Goal: Transaction & Acquisition: Purchase product/service

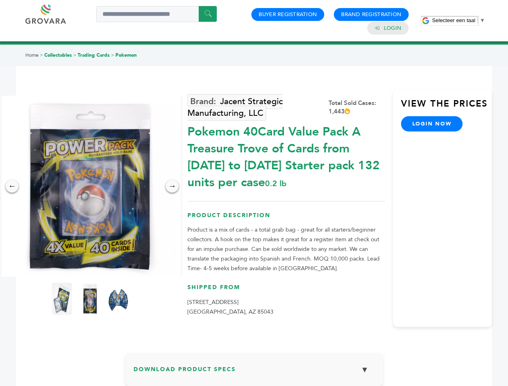
click at [459, 20] on span "Selecteer een taal" at bounding box center [453, 20] width 43 height 6
click at [90, 186] on img at bounding box center [90, 186] width 181 height 181
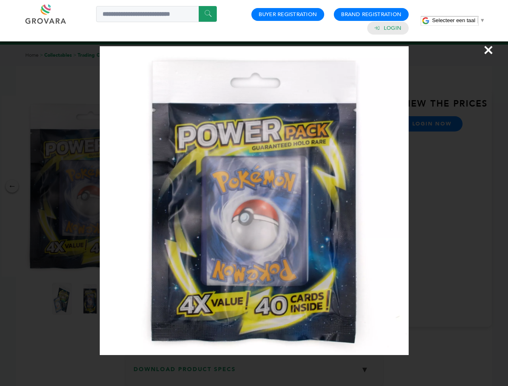
click at [12, 186] on div "×" at bounding box center [254, 193] width 508 height 386
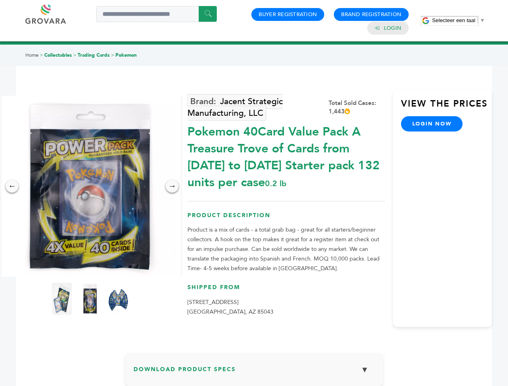
click at [172, 186] on div "→" at bounding box center [172, 186] width 13 height 13
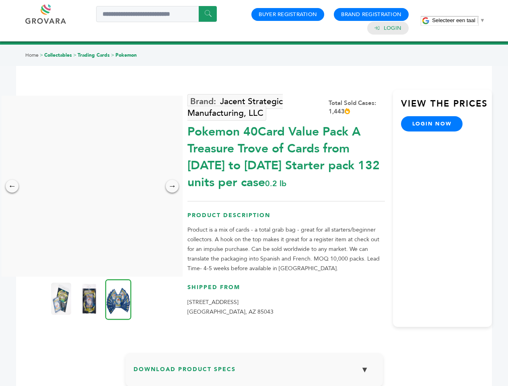
click at [62, 299] on img at bounding box center [61, 299] width 20 height 32
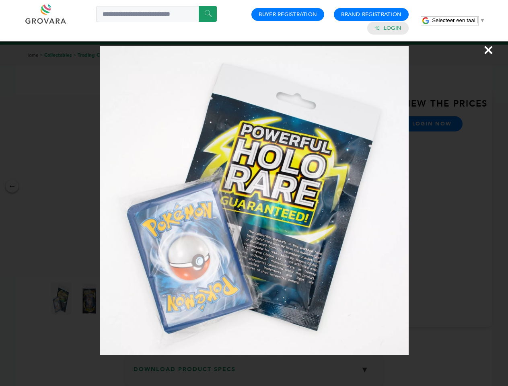
click at [90, 299] on div "×" at bounding box center [254, 193] width 508 height 386
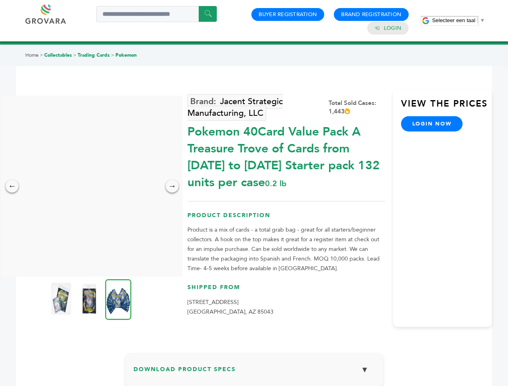
click at [118, 299] on img at bounding box center [118, 299] width 26 height 41
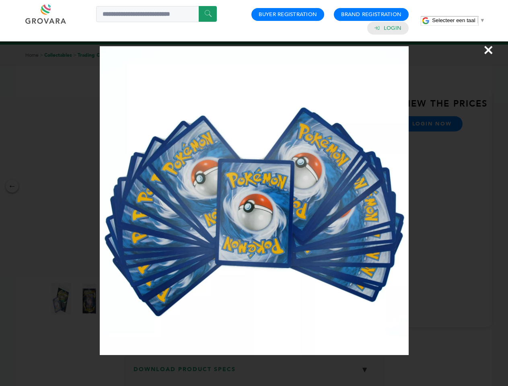
click at [254, 373] on div "×" at bounding box center [254, 193] width 508 height 386
